Goal: Entertainment & Leisure: Browse casually

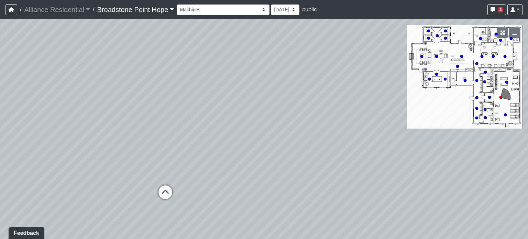
click at [219, 142] on div "Loading... Weights Loading... Entry Loading... Cardio" at bounding box center [264, 129] width 528 height 220
drag, startPoint x: 219, startPoint y: 142, endPoint x: 30, endPoint y: 126, distance: 189.3
click at [30, 126] on div "Loading... Weights Loading... Entry Loading... Cardio" at bounding box center [264, 129] width 528 height 220
drag, startPoint x: 0, startPoint y: 178, endPoint x: 11, endPoint y: 165, distance: 16.8
click at [11, 165] on div "Loading... Weights Loading... Entry Loading... Cardio" at bounding box center [264, 129] width 528 height 220
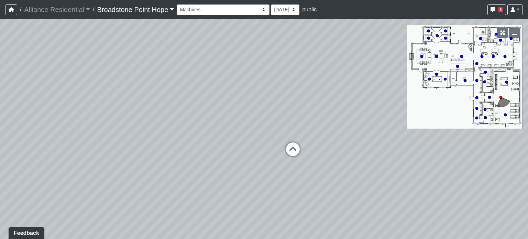
drag, startPoint x: 297, startPoint y: 139, endPoint x: 56, endPoint y: 202, distance: 249.0
click at [56, 203] on div "Loading... Weights Loading... Entry Loading... Cardio" at bounding box center [264, 129] width 528 height 220
drag, startPoint x: 260, startPoint y: 176, endPoint x: 278, endPoint y: 129, distance: 51.1
click at [278, 129] on div "Loading... Weights Loading... Entry Loading... Cardio" at bounding box center [264, 129] width 528 height 220
drag, startPoint x: 278, startPoint y: 129, endPoint x: 307, endPoint y: 60, distance: 74.0
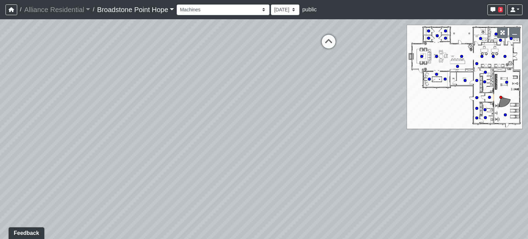
click at [307, 60] on div "Loading... Weights Loading... Entry Loading... Cardio" at bounding box center [264, 129] width 528 height 220
drag, startPoint x: 307, startPoint y: 60, endPoint x: 368, endPoint y: 44, distance: 63.7
click at [368, 44] on div "Loading... Weights Loading... Entry Loading... Cardio" at bounding box center [264, 129] width 528 height 220
drag, startPoint x: 368, startPoint y: 44, endPoint x: 360, endPoint y: 44, distance: 7.9
click at [365, 44] on div "Loading... Weights Loading... Entry Loading... Cardio" at bounding box center [264, 129] width 528 height 220
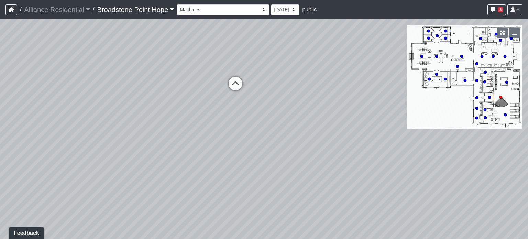
drag, startPoint x: 313, startPoint y: 47, endPoint x: 119, endPoint y: 102, distance: 201.3
click at [119, 102] on div "Loading... Weights Loading... Entry Loading... Cardio" at bounding box center [264, 129] width 528 height 220
drag, startPoint x: 119, startPoint y: 102, endPoint x: 191, endPoint y: 103, distance: 71.8
click at [191, 103] on div "Loading... Weights Loading... Entry Loading... Cardio" at bounding box center [264, 129] width 528 height 220
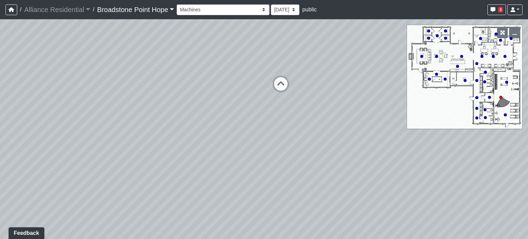
click at [191, 103] on div "Loading... Weights Loading... Entry Loading... Cardio" at bounding box center [264, 129] width 528 height 220
click at [279, 87] on icon at bounding box center [280, 87] width 21 height 21
select select "hnhjTMmxsuougWZpPPEa28"
click at [395, 137] on div "Loading... Weights Loading... Entry Loading... Cardio Loading... Machines Loadi…" at bounding box center [264, 129] width 528 height 220
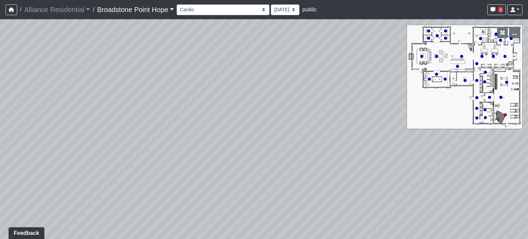
drag, startPoint x: 395, startPoint y: 137, endPoint x: 0, endPoint y: 137, distance: 394.9
click at [0, 137] on div "Loading... Weights Loading... Entry Loading... Cardio Loading... Machines Loadi…" at bounding box center [264, 129] width 528 height 220
click at [0, 156] on div "Loading... Weights Loading... Entry Loading... Cardio Loading... Machines Loadi…" at bounding box center [264, 129] width 528 height 220
drag, startPoint x: 310, startPoint y: 152, endPoint x: 0, endPoint y: 184, distance: 311.6
click at [0, 184] on div "Loading... Weights Loading... Entry Loading... Cardio Loading... Machines Loadi…" at bounding box center [264, 129] width 528 height 220
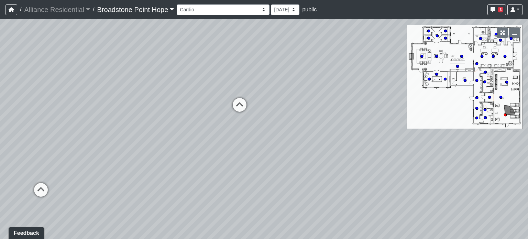
drag, startPoint x: 362, startPoint y: 168, endPoint x: 24, endPoint y: 162, distance: 337.2
click at [24, 162] on div "Loading... Weights Loading... Entry Loading... Cardio Loading... Machines Loadi…" at bounding box center [264, 129] width 528 height 220
click at [465, 185] on div "Loading... Weights Loading... Entry Loading... Cardio Loading... Machines Loadi…" at bounding box center [264, 129] width 528 height 220
drag, startPoint x: 465, startPoint y: 185, endPoint x: 0, endPoint y: 188, distance: 464.6
click at [0, 188] on div "Loading... Weights Loading... Entry Loading... Cardio Loading... Machines Loadi…" at bounding box center [264, 129] width 528 height 220
